Goal: Information Seeking & Learning: Understand process/instructions

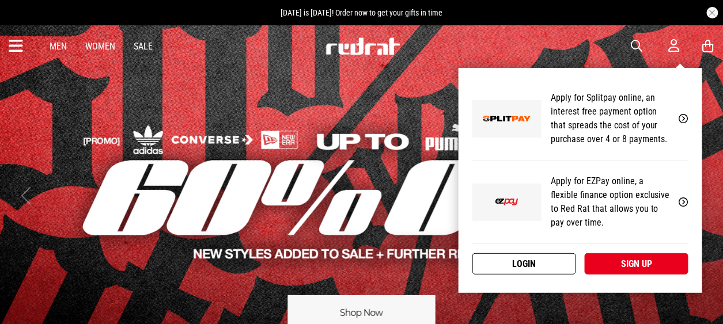
click at [543, 260] on link "Login" at bounding box center [524, 263] width 104 height 21
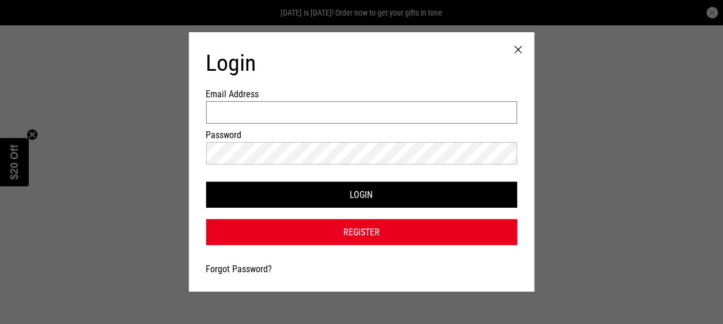
drag, startPoint x: 279, startPoint y: 112, endPoint x: 318, endPoint y: 123, distance: 40.6
click at [279, 112] on input "Email Address" at bounding box center [361, 112] width 311 height 22
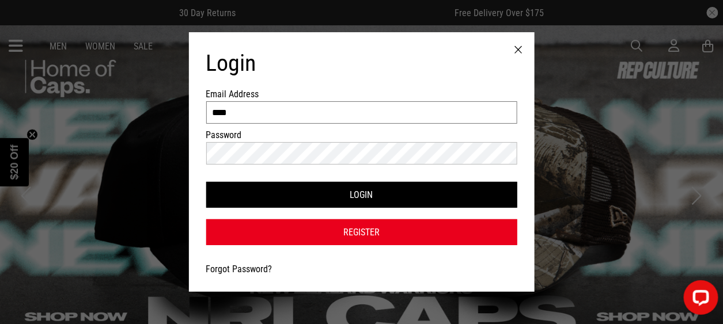
type input "**********"
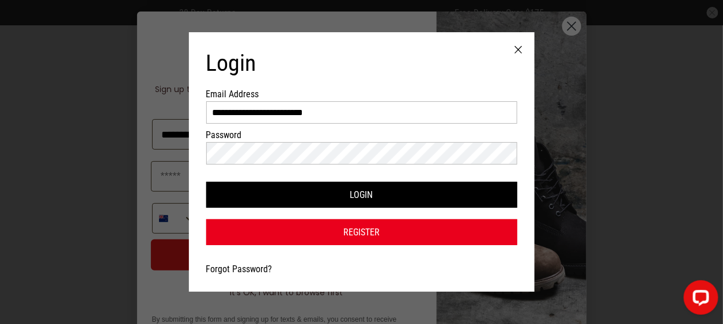
type input "**********"
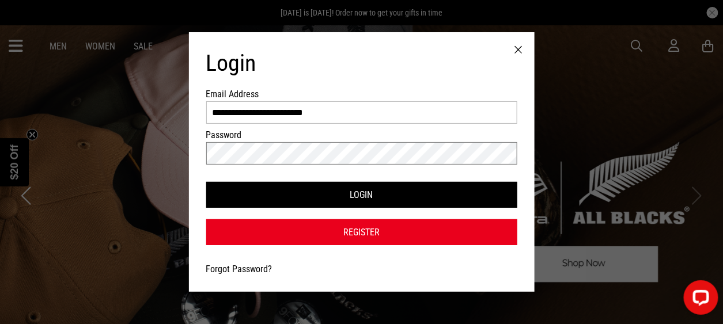
click at [206, 182] on button "Login" at bounding box center [361, 195] width 311 height 26
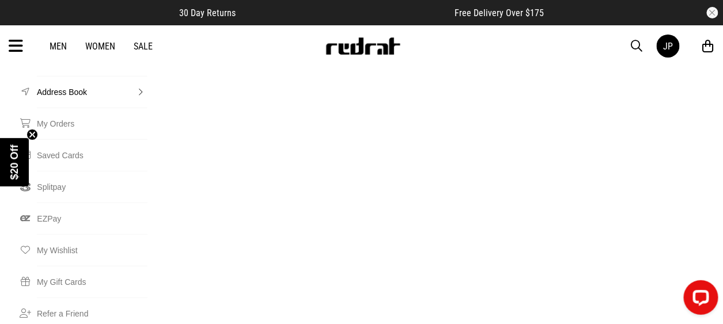
scroll to position [115, 0]
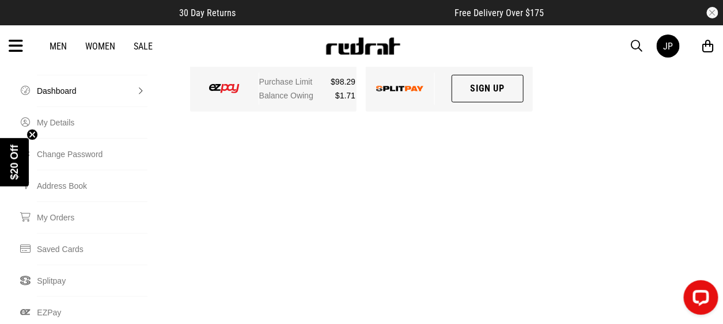
click at [103, 44] on link "Women" at bounding box center [100, 46] width 30 height 11
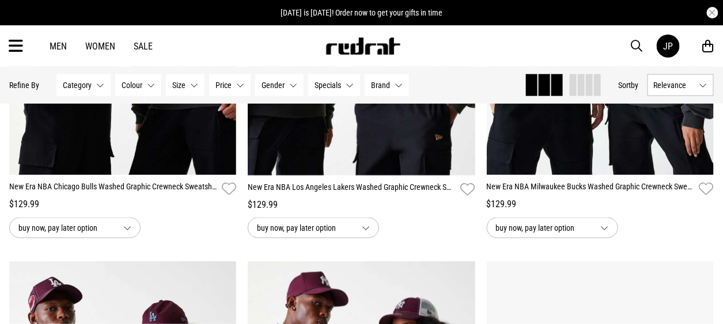
scroll to position [115, 0]
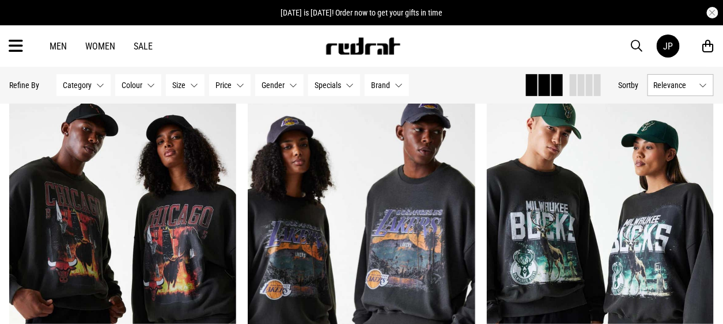
click at [354, 47] on img at bounding box center [363, 45] width 76 height 17
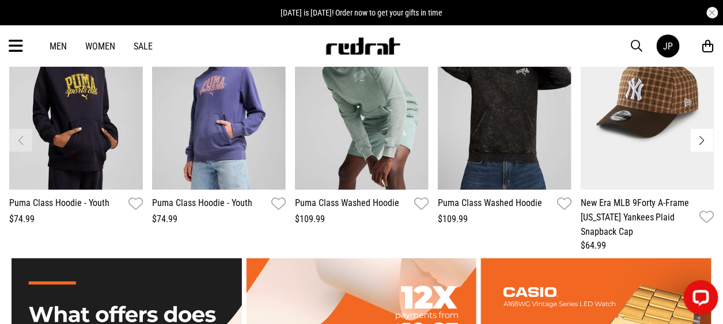
scroll to position [1727, 0]
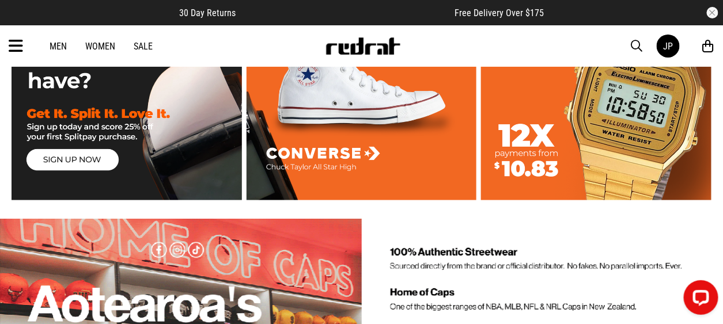
click at [97, 43] on link "Women" at bounding box center [100, 46] width 30 height 11
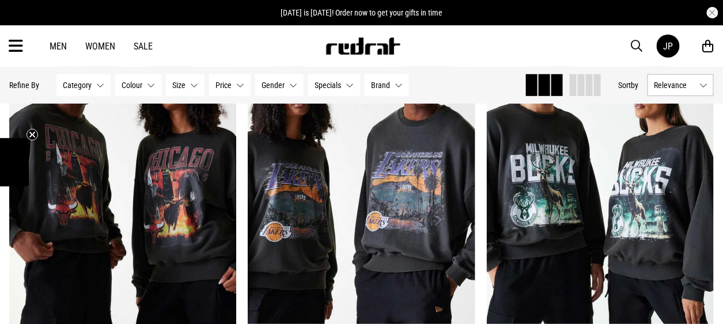
click at [173, 88] on span "Size" at bounding box center [178, 85] width 13 height 9
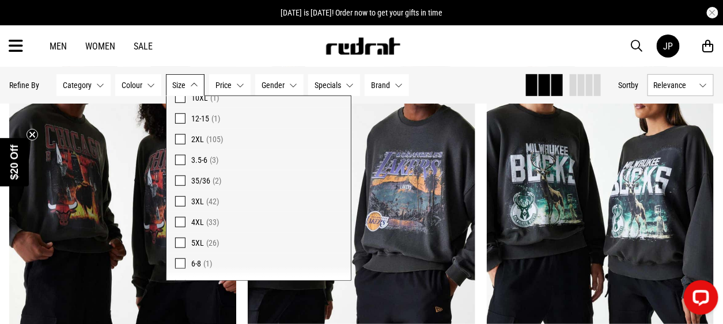
scroll to position [748, 0]
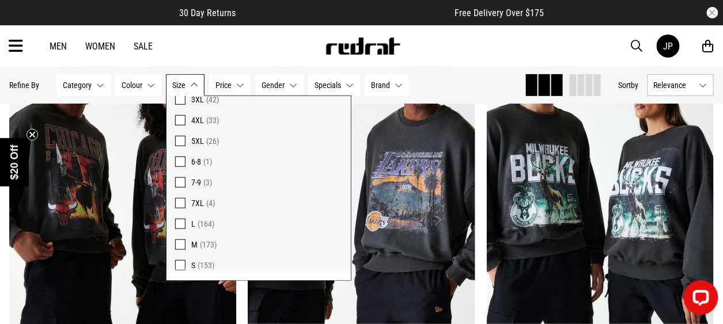
click at [181, 116] on span at bounding box center [180, 120] width 10 height 10
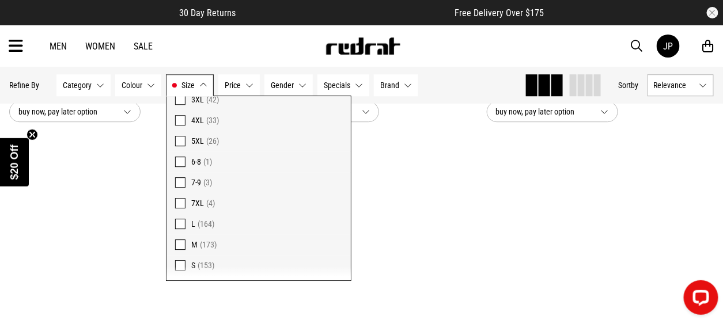
scroll to position [892, 0]
click at [487, 43] on div "Men Women Sale JP Hi, Jacqueline New Back Footwear Back Mens Back Womens Back Y…" at bounding box center [361, 45] width 723 height 41
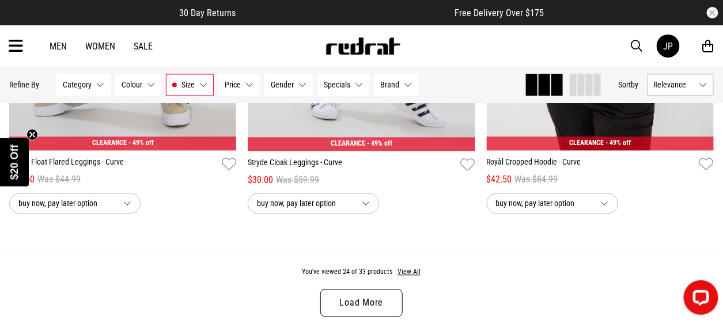
scroll to position [3310, 0]
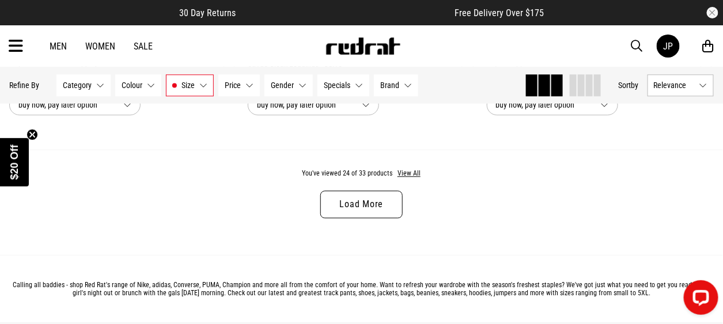
click at [358, 207] on link "Load More" at bounding box center [361, 205] width 82 height 28
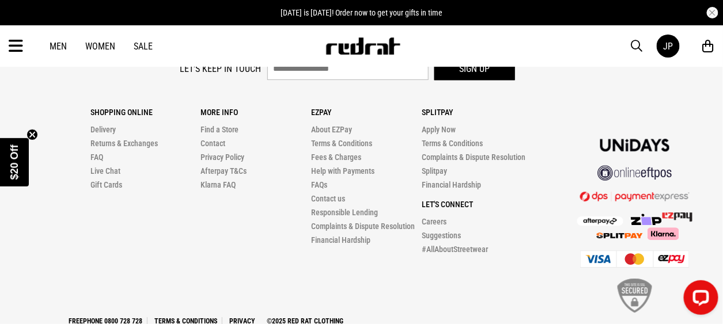
scroll to position [4758, 0]
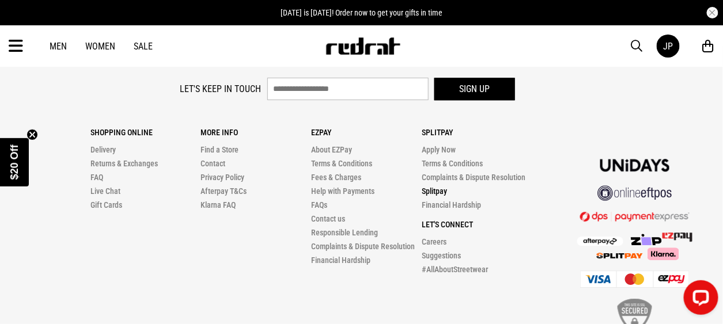
click at [437, 196] on link "Splitpay" at bounding box center [433, 191] width 25 height 9
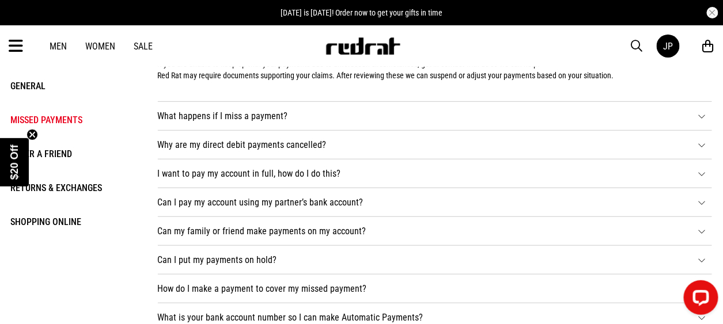
click at [249, 149] on li "Why are my direct debit payments cancelled? The bank has automatically cancelle…" at bounding box center [435, 145] width 554 height 29
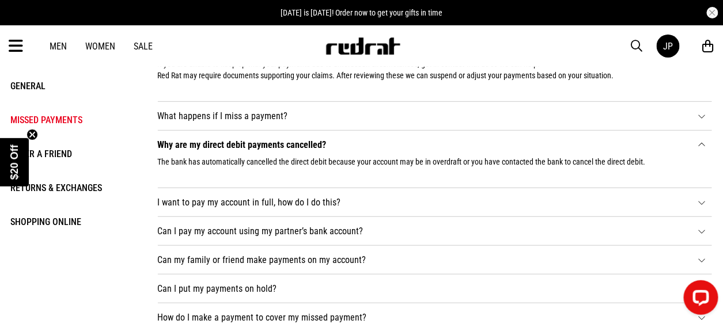
click at [243, 116] on li "What happens if I miss a payment? One of our collections team will contact you …" at bounding box center [435, 116] width 554 height 29
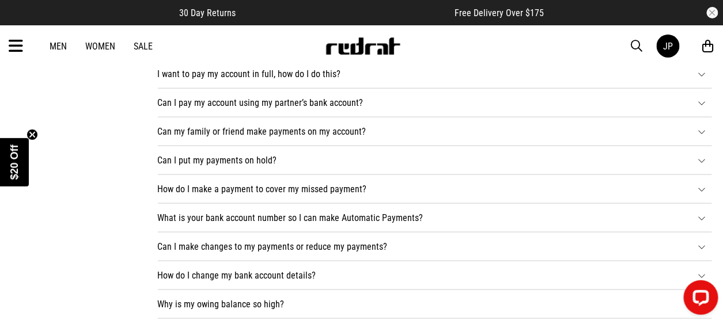
scroll to position [345, 0]
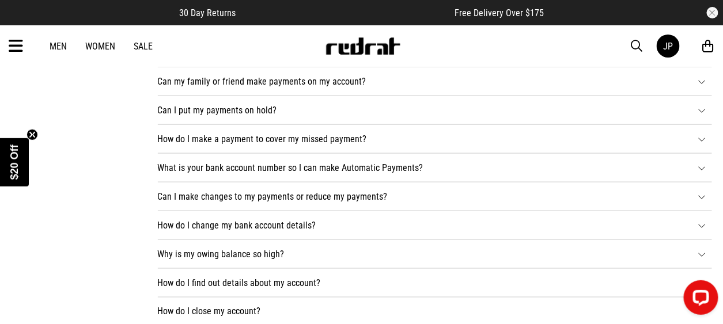
click at [248, 229] on li "How do I change my bank account details? Call us to change your bank account de…" at bounding box center [435, 225] width 554 height 29
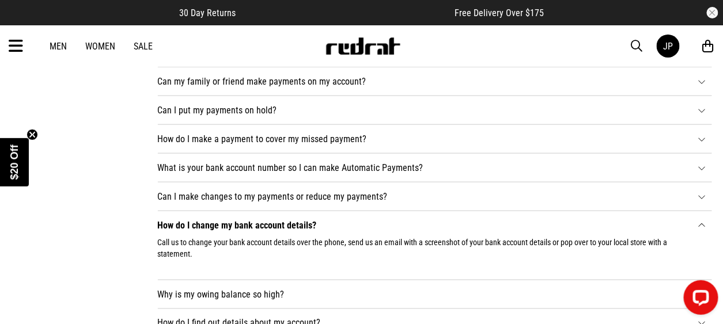
scroll to position [576, 0]
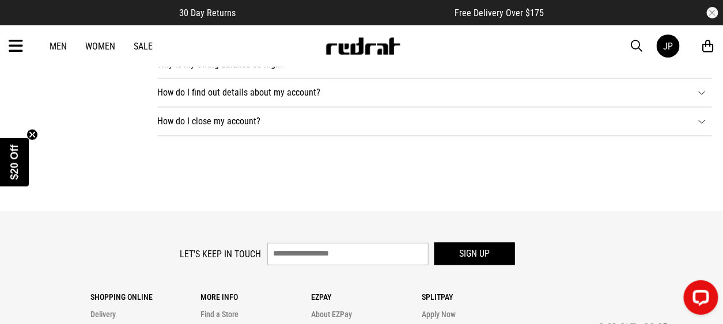
click at [239, 98] on li "How do I find out details about my account? Log in to our red rat website using…" at bounding box center [435, 93] width 554 height 29
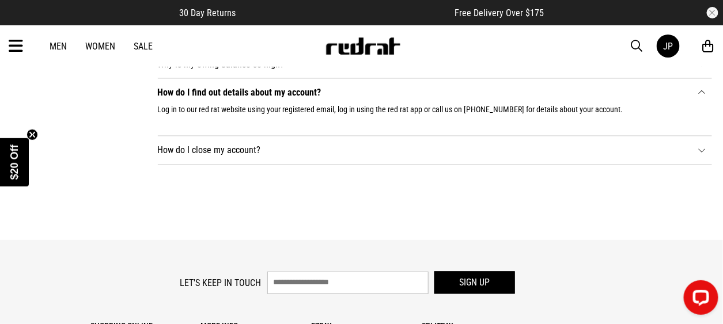
click at [231, 151] on li "How do I close my account? Call, email, chat or send us a facebook message on o…" at bounding box center [435, 150] width 554 height 29
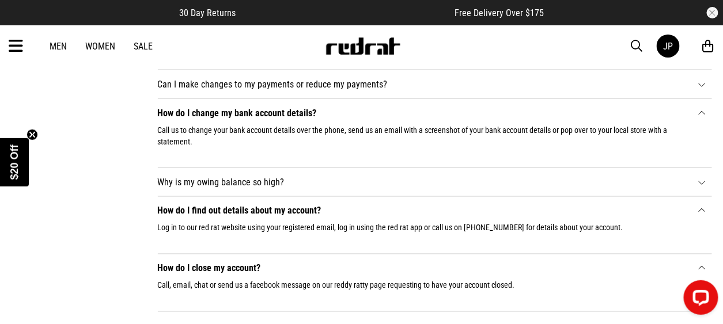
scroll to position [403, 0]
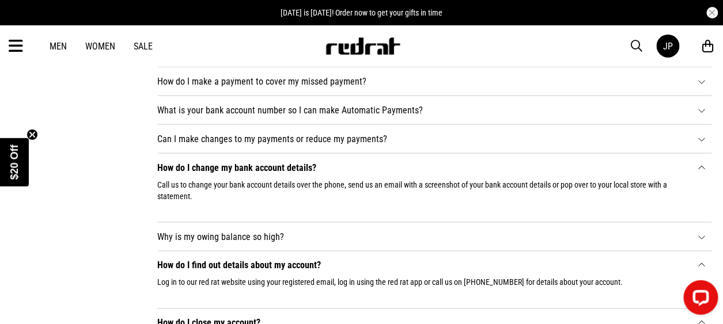
click at [136, 46] on link "Sale" at bounding box center [143, 46] width 19 height 11
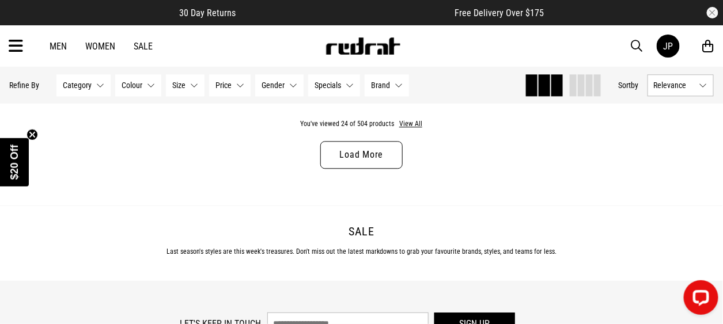
scroll to position [3636, 0]
